Goal: Find specific page/section: Find specific page/section

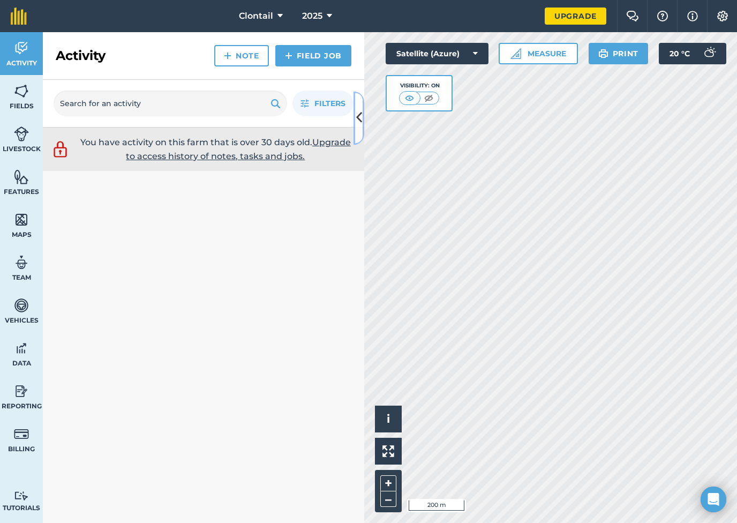
click at [362, 117] on button at bounding box center [358, 118] width 11 height 54
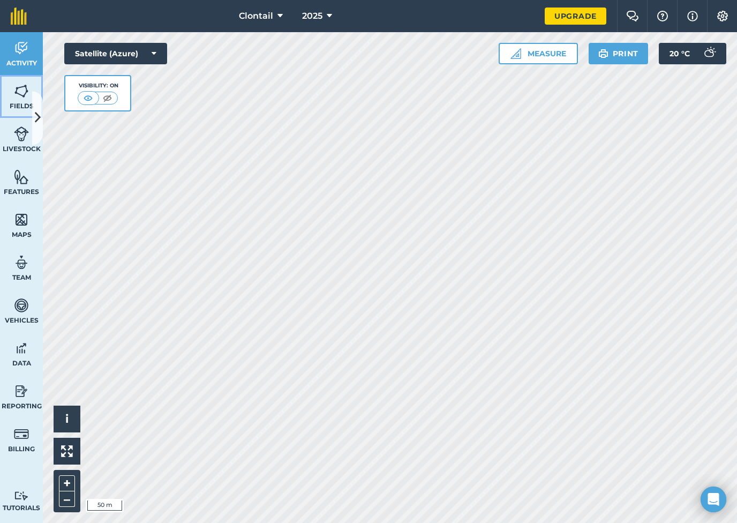
click at [14, 83] on img at bounding box center [21, 91] width 15 height 16
